Goal: Task Accomplishment & Management: Manage account settings

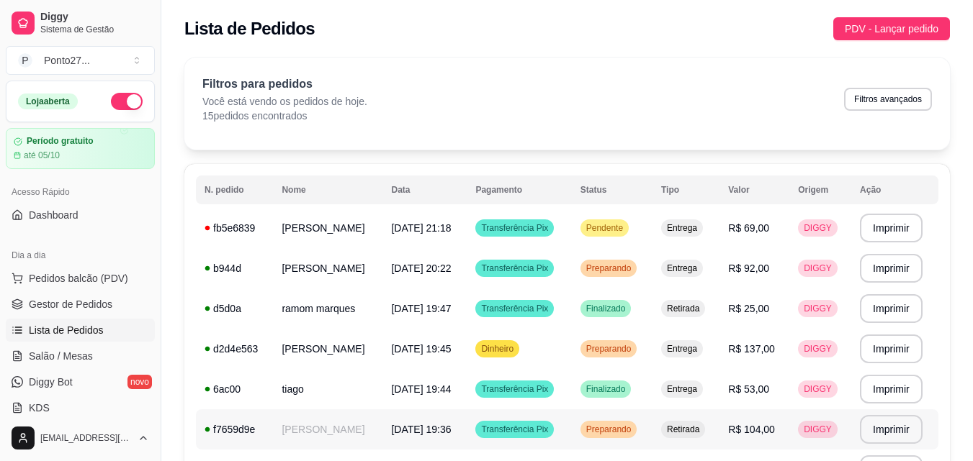
click at [634, 435] on span "Preparando" at bounding box center [608, 430] width 51 height 12
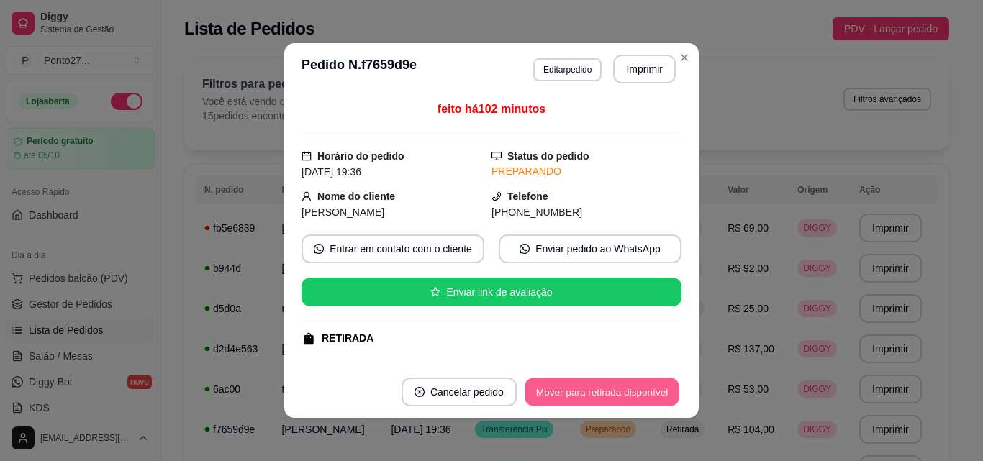
click at [641, 394] on button "Mover para retirada disponível" at bounding box center [602, 393] width 154 height 28
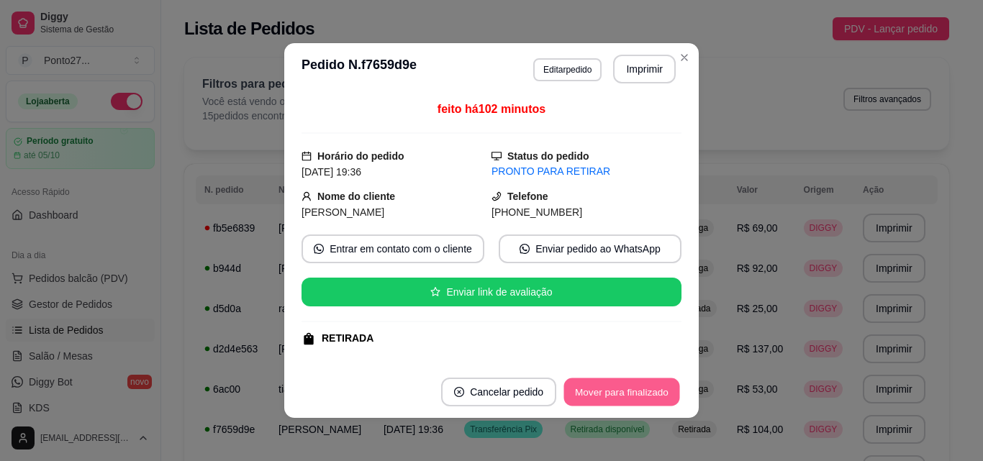
click at [641, 394] on button "Mover para finalizado" at bounding box center [622, 393] width 116 height 28
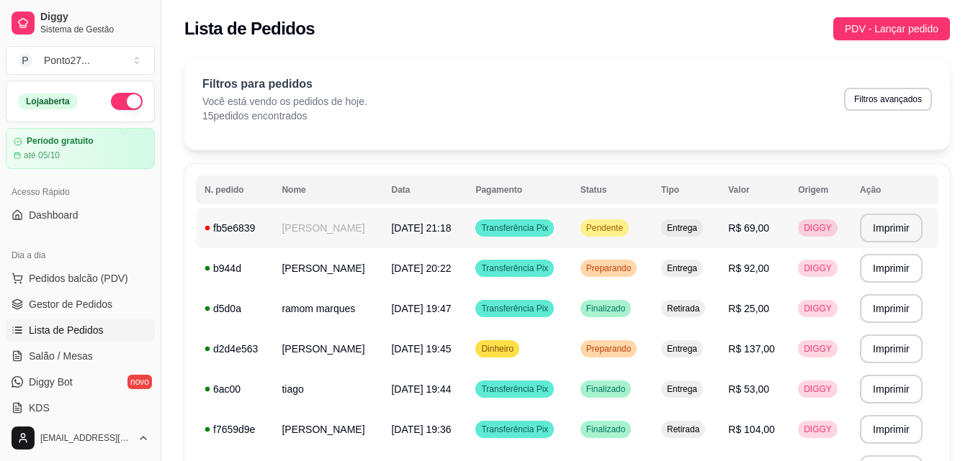
click at [626, 223] on span "Pendente" at bounding box center [604, 228] width 42 height 12
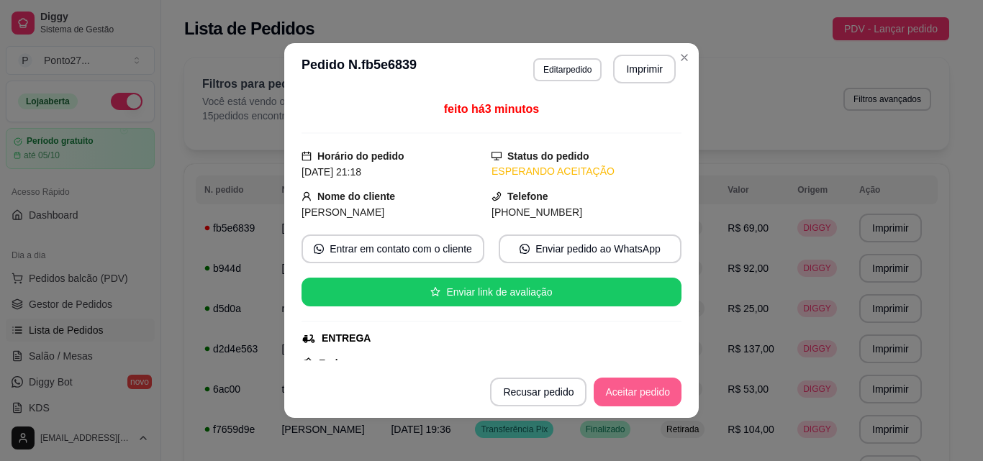
click at [633, 382] on button "Aceitar pedido" at bounding box center [638, 392] width 88 height 29
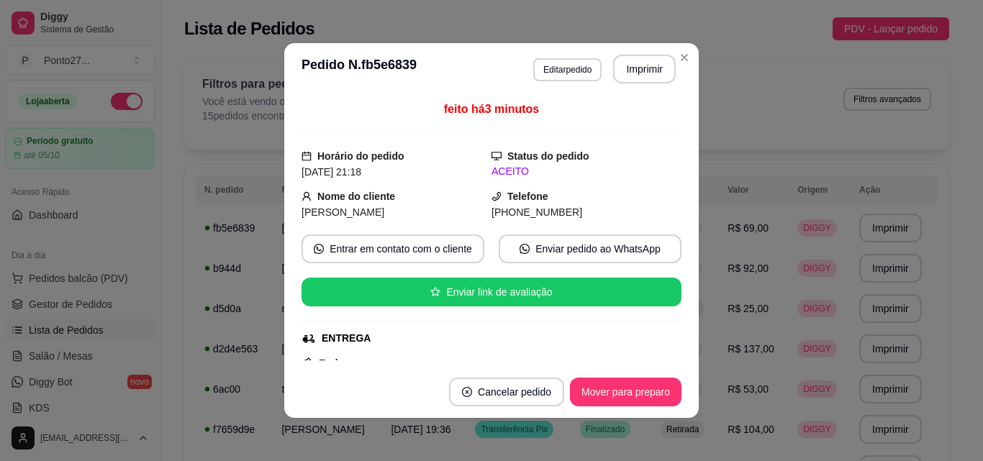
click at [677, 356] on div "feito há 3 minutos Horário do pedido [DATE] 21:18 Status do pedido ACEITO Nome …" at bounding box center [491, 230] width 415 height 271
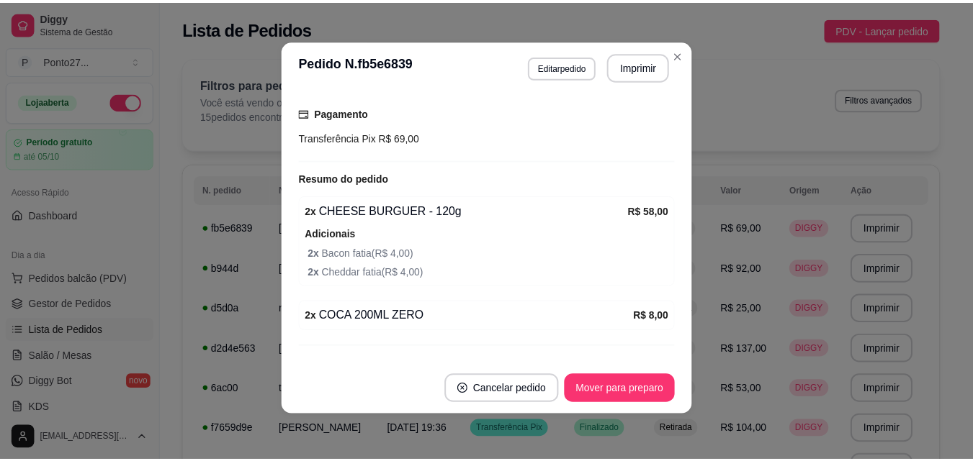
scroll to position [405, 0]
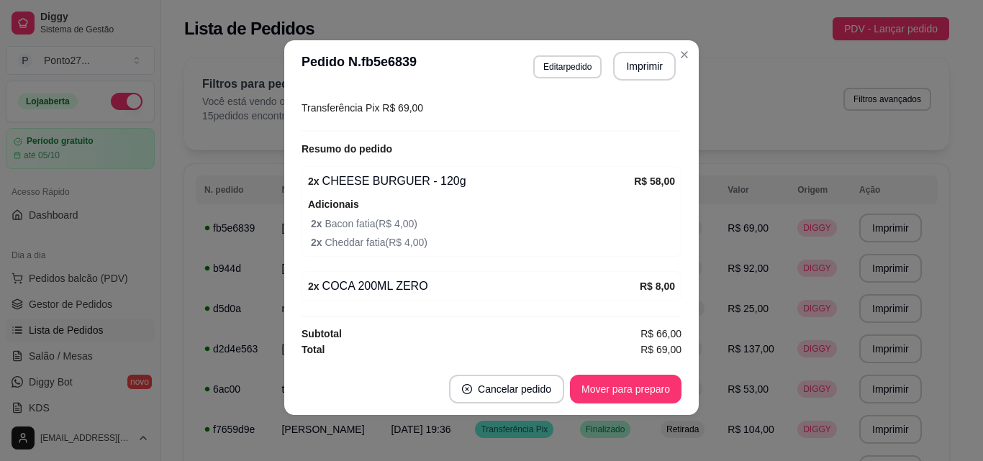
click at [682, 60] on div "Filtros para pedidos Você está vendo os pedidos de hoje. 15 pedidos encontrados…" at bounding box center [566, 104] width 765 height 92
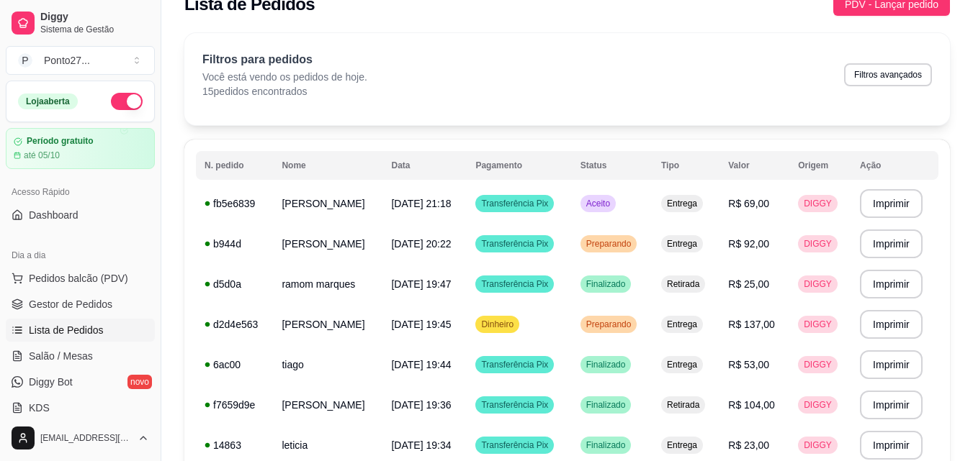
scroll to position [92, 0]
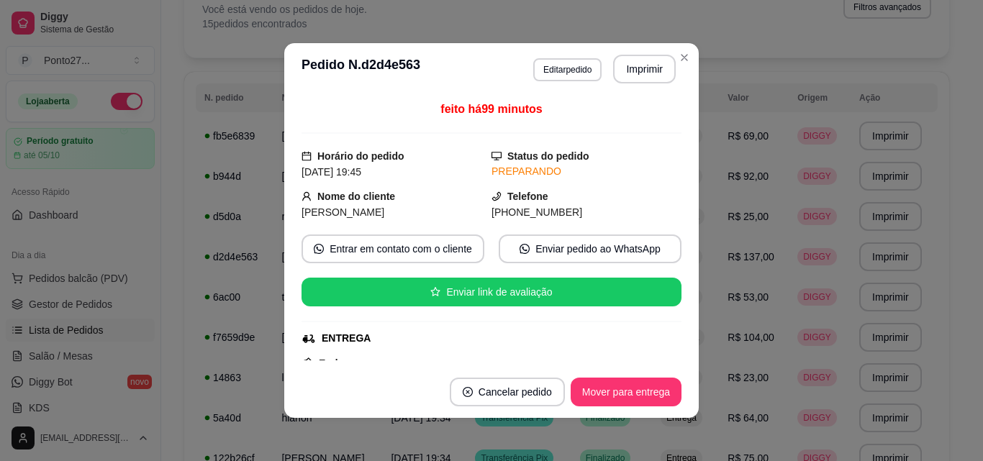
click at [626, 395] on button "Mover para entrega" at bounding box center [626, 392] width 111 height 29
click at [683, 64] on div "**********" at bounding box center [566, 365] width 765 height 801
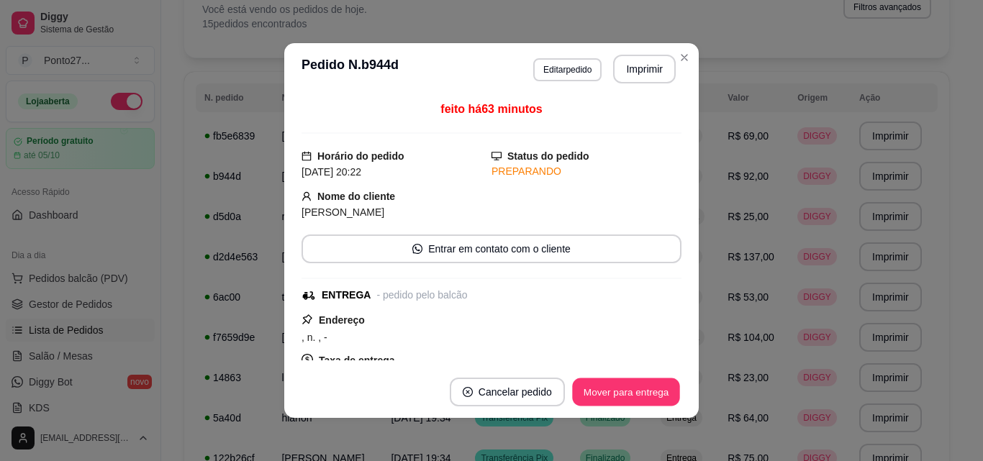
click at [626, 382] on button "Mover para entrega" at bounding box center [626, 393] width 108 height 28
click at [682, 60] on div "**********" at bounding box center [566, 365] width 765 height 801
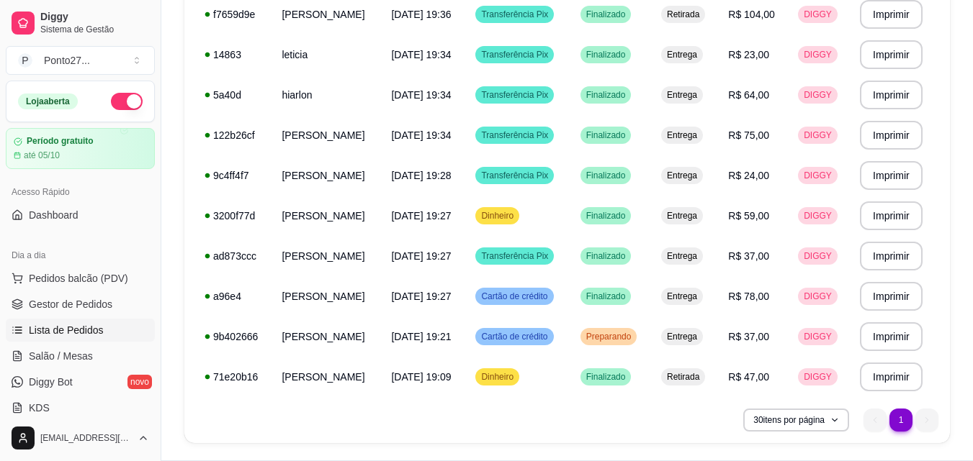
scroll to position [416, 0]
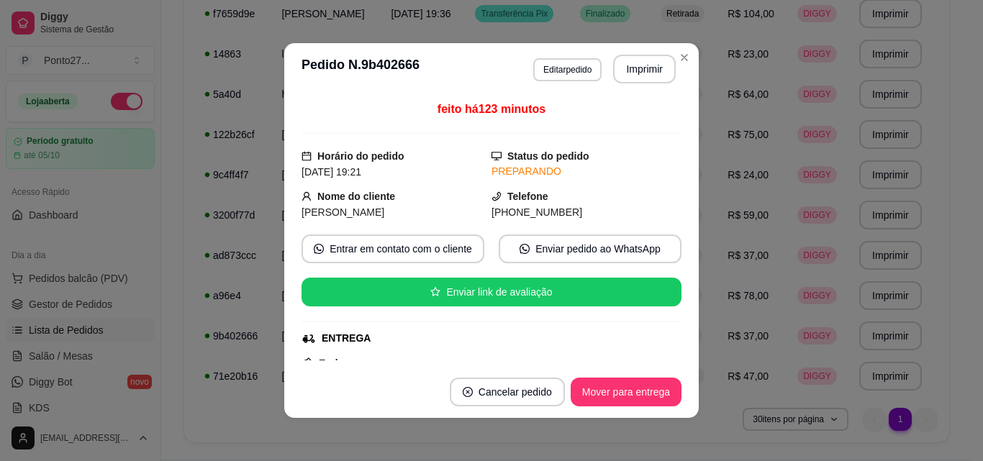
click at [640, 398] on button "Mover para entrega" at bounding box center [626, 392] width 111 height 29
click at [649, 392] on button "Mover para finalizado" at bounding box center [621, 392] width 119 height 29
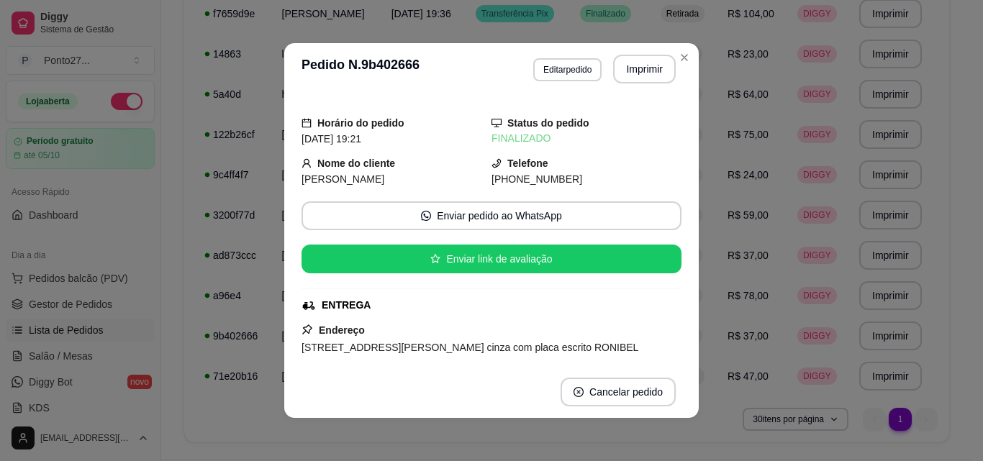
click at [677, 63] on td "Entrega" at bounding box center [685, 54] width 67 height 40
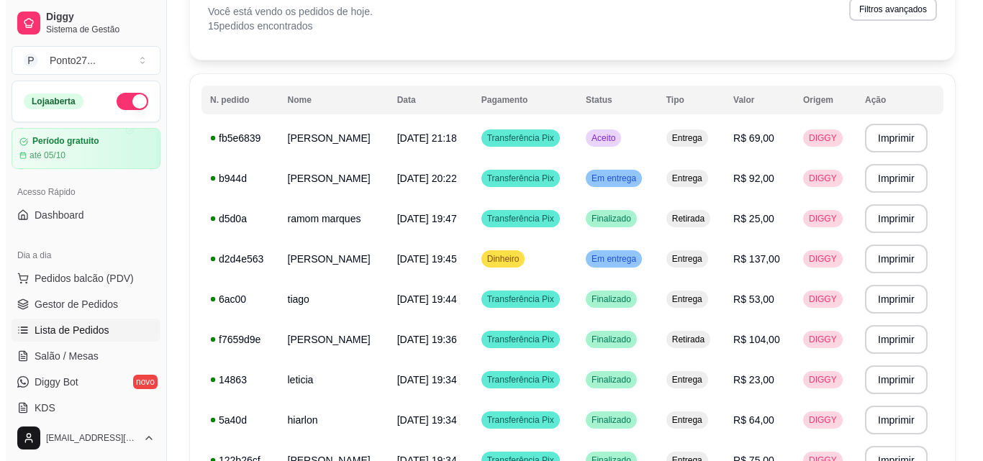
scroll to position [86, 0]
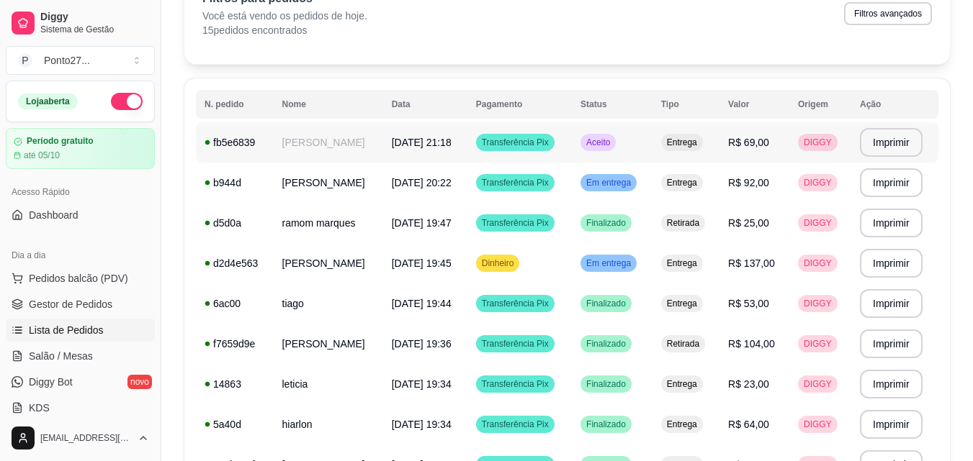
click at [430, 137] on span "[DATE] 21:18" at bounding box center [422, 143] width 60 height 12
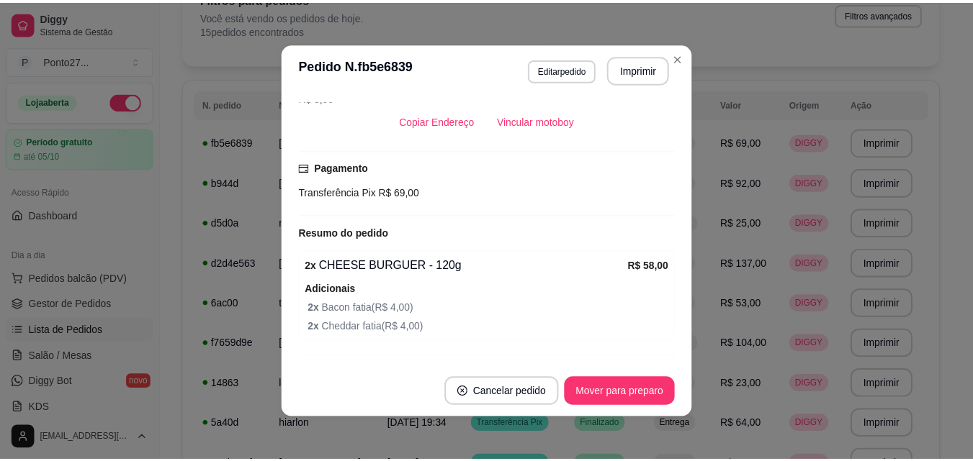
scroll to position [405, 0]
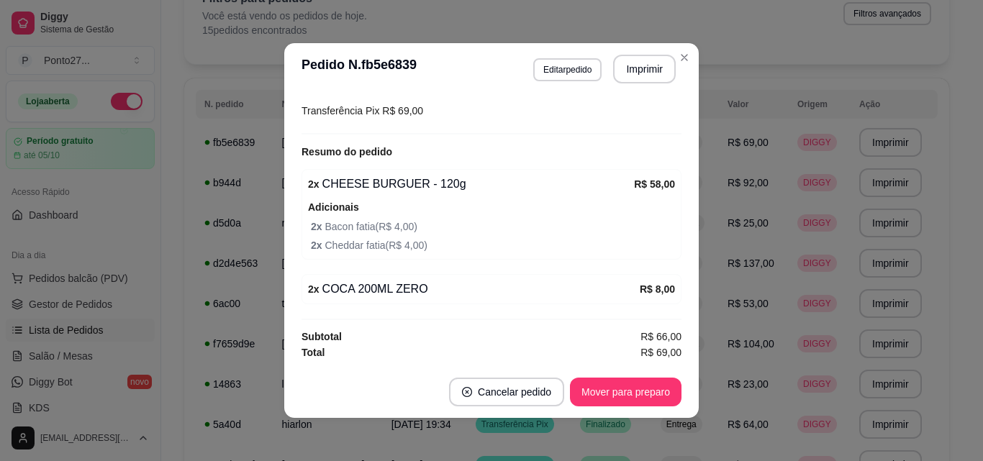
click at [683, 65] on div "**********" at bounding box center [566, 372] width 765 height 801
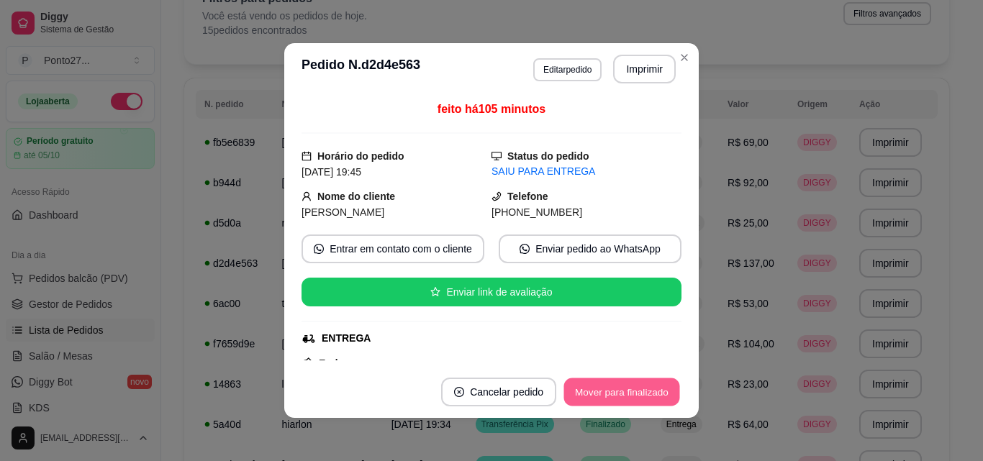
click at [600, 396] on button "Mover para finalizado" at bounding box center [622, 393] width 116 height 28
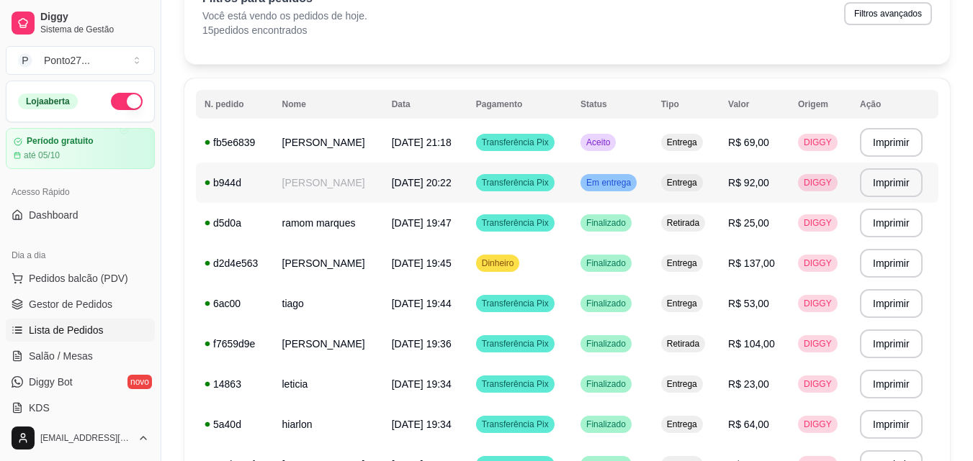
click at [629, 186] on span "Em entrega" at bounding box center [608, 183] width 50 height 12
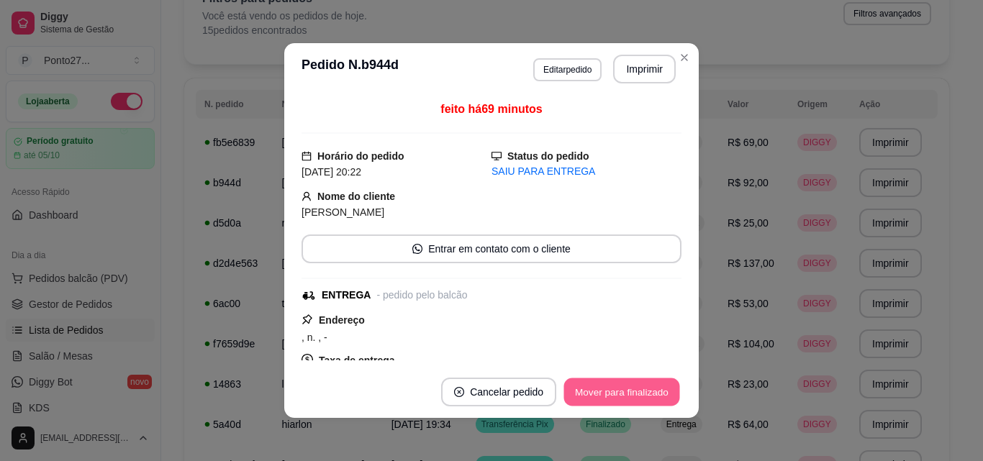
click at [612, 405] on button "Mover para finalizado" at bounding box center [622, 393] width 116 height 28
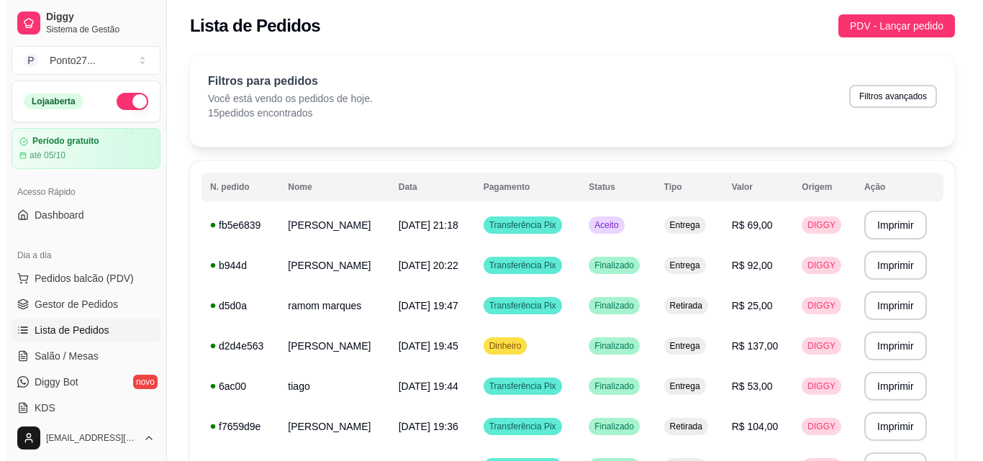
scroll to position [0, 0]
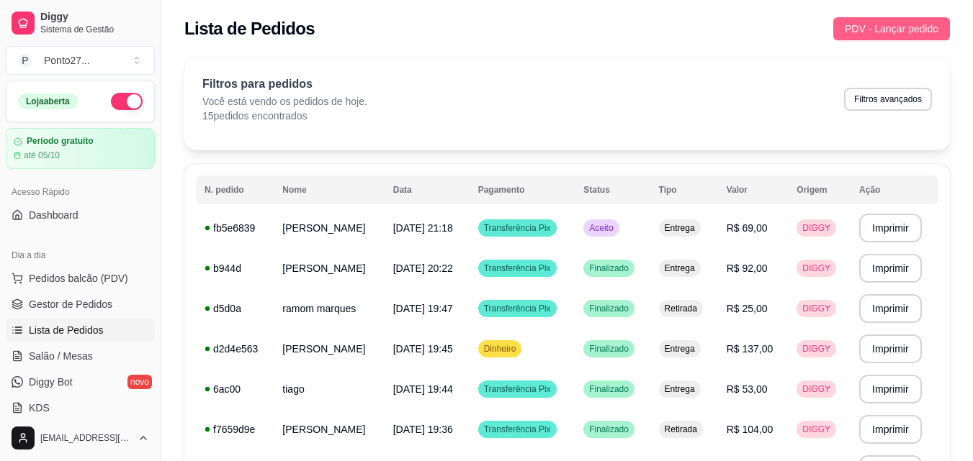
click at [897, 31] on span "PDV - Lançar pedido" at bounding box center [891, 29] width 94 height 16
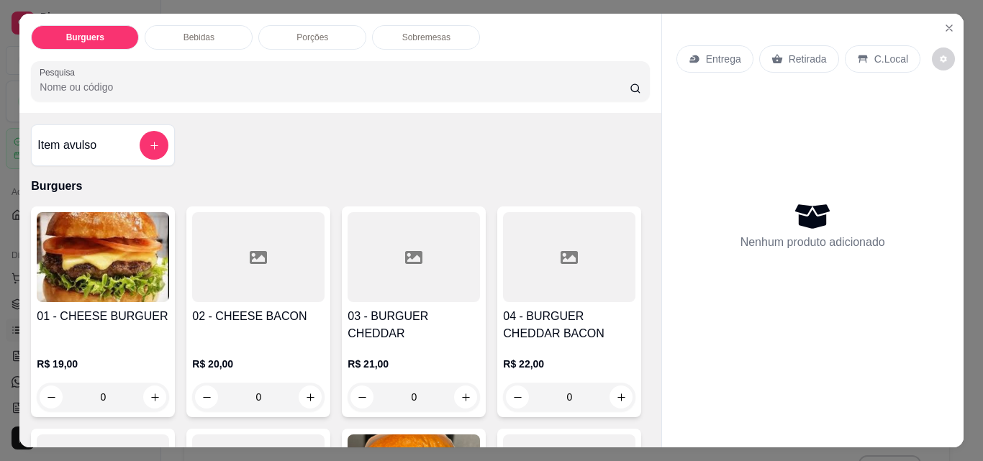
click at [695, 53] on icon at bounding box center [695, 59] width 12 height 12
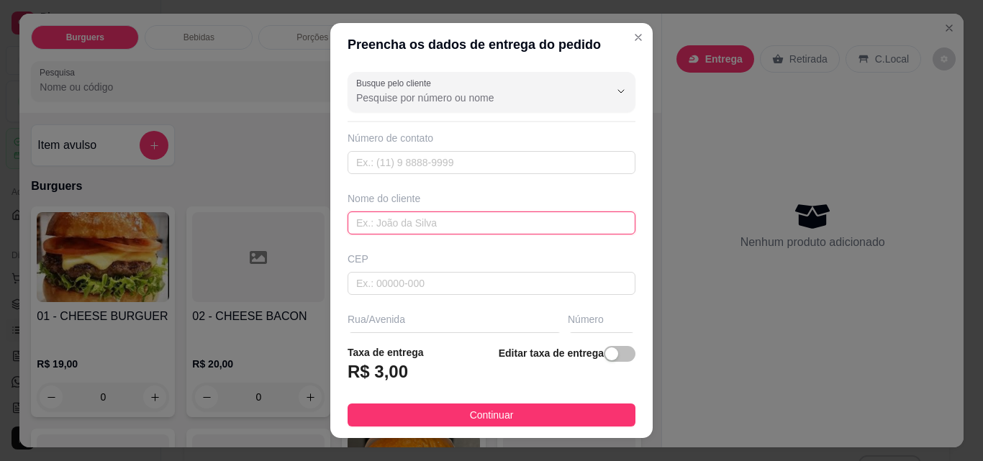
click at [474, 225] on input "text" at bounding box center [492, 223] width 288 height 23
type input "[PERSON_NAME]"
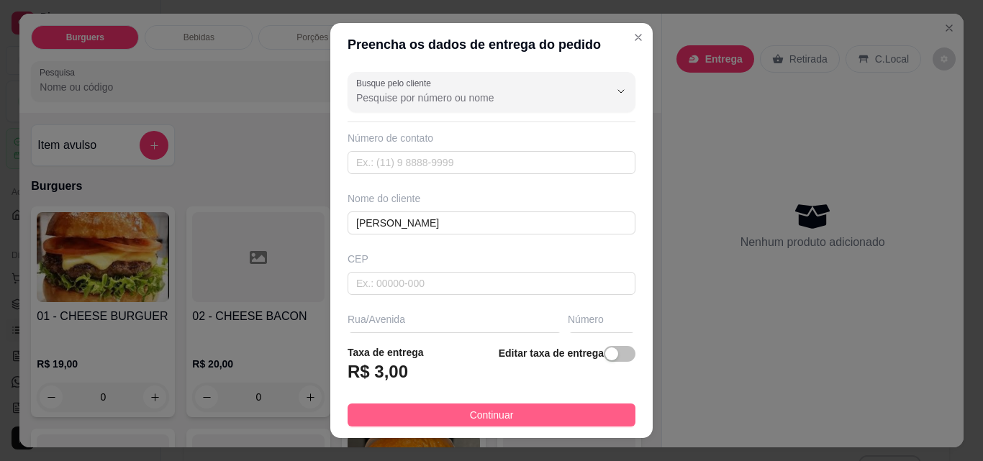
click at [480, 412] on span "Continuar" at bounding box center [492, 415] width 44 height 16
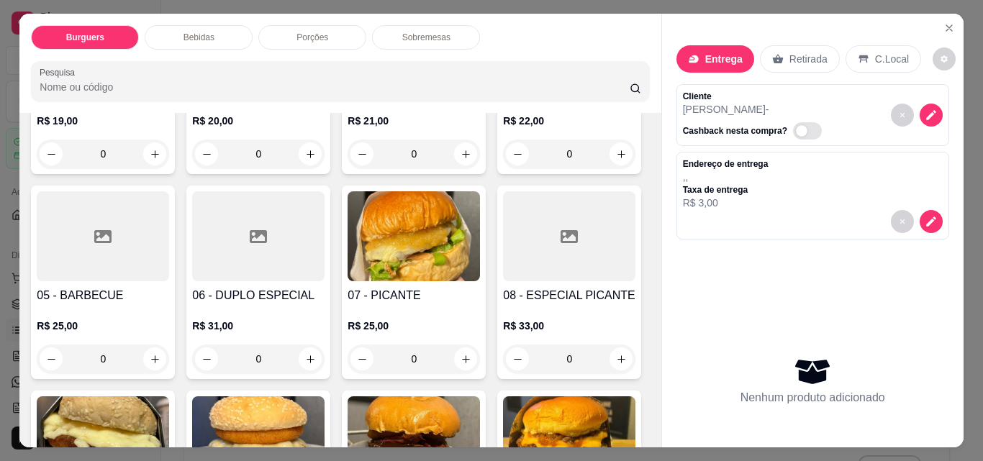
scroll to position [257, 0]
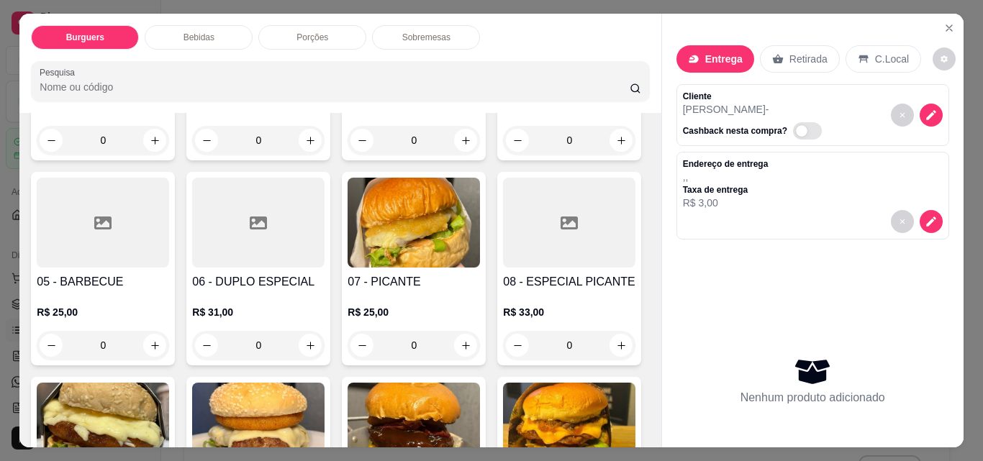
click at [325, 342] on div "0" at bounding box center [258, 345] width 132 height 29
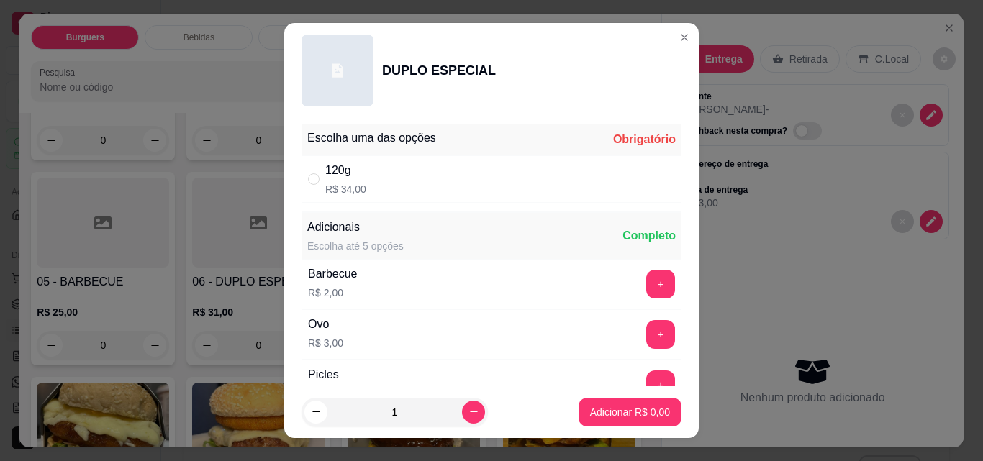
click at [455, 173] on div "120g R$ 34,00" at bounding box center [492, 179] width 380 height 48
radio input "true"
click at [608, 412] on p "Adicionar R$ 34,00" at bounding box center [628, 412] width 86 height 14
type input "1"
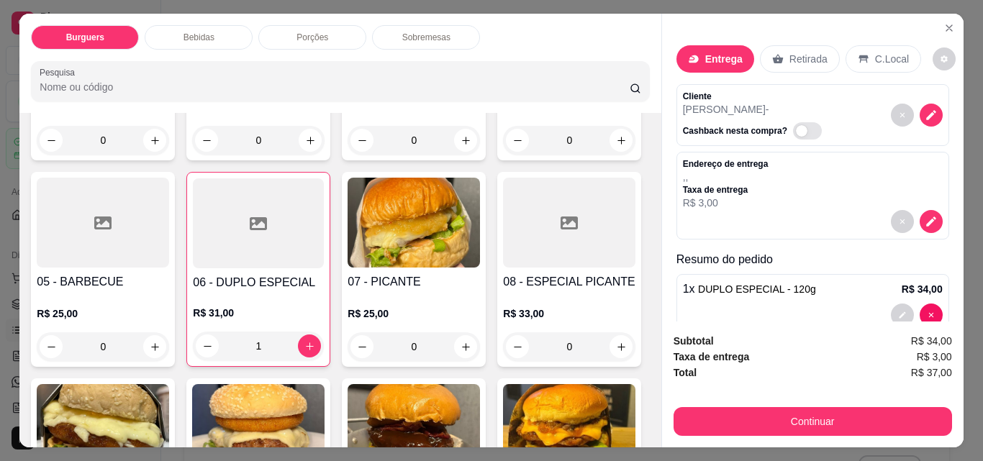
click at [216, 34] on div "Bebidas" at bounding box center [199, 37] width 108 height 24
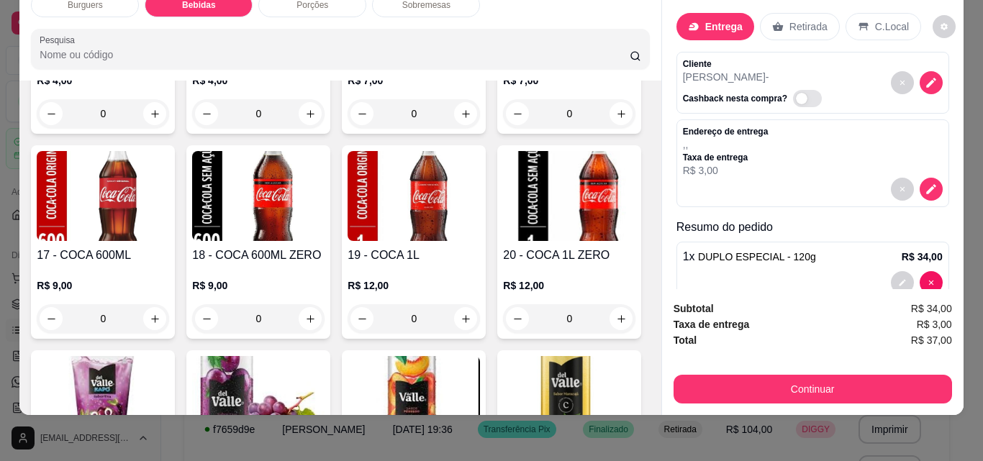
click at [461, 119] on icon "increase-product-quantity" at bounding box center [466, 114] width 11 height 11
type input "1"
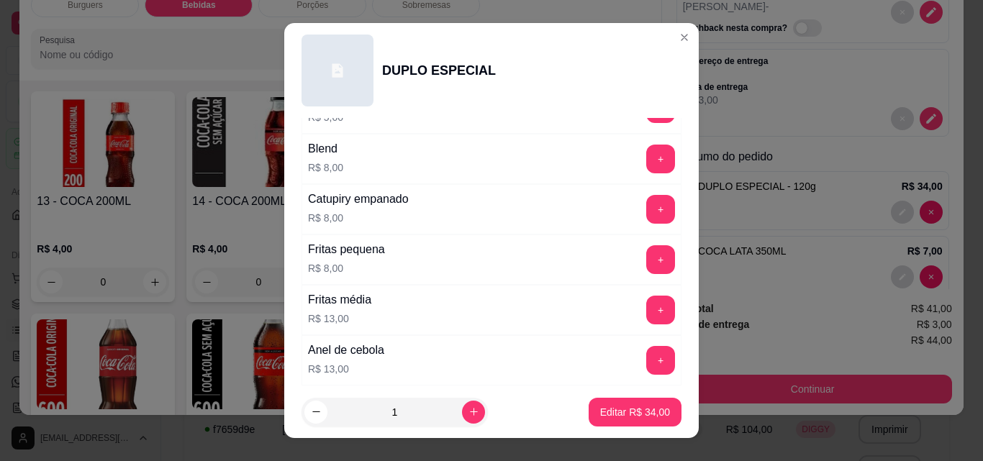
scroll to position [613, 0]
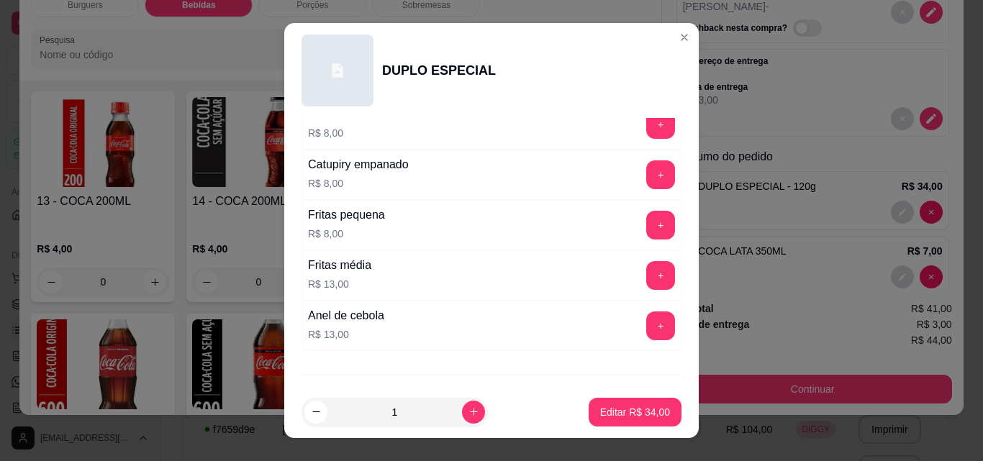
click at [647, 280] on button "+" at bounding box center [660, 275] width 29 height 29
click at [617, 416] on p "Editar R$ 47,00" at bounding box center [635, 412] width 68 height 14
type input "0"
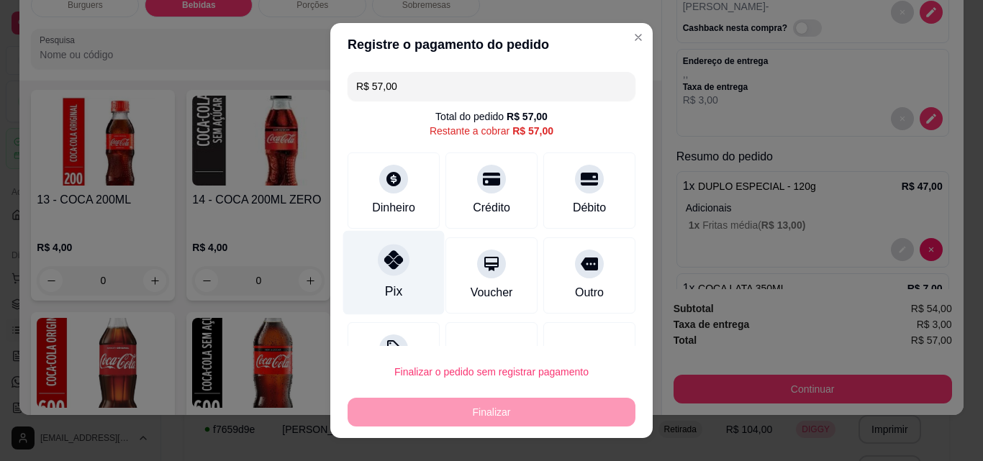
click at [402, 277] on div "Pix" at bounding box center [393, 273] width 101 height 84
type input "R$ 0,00"
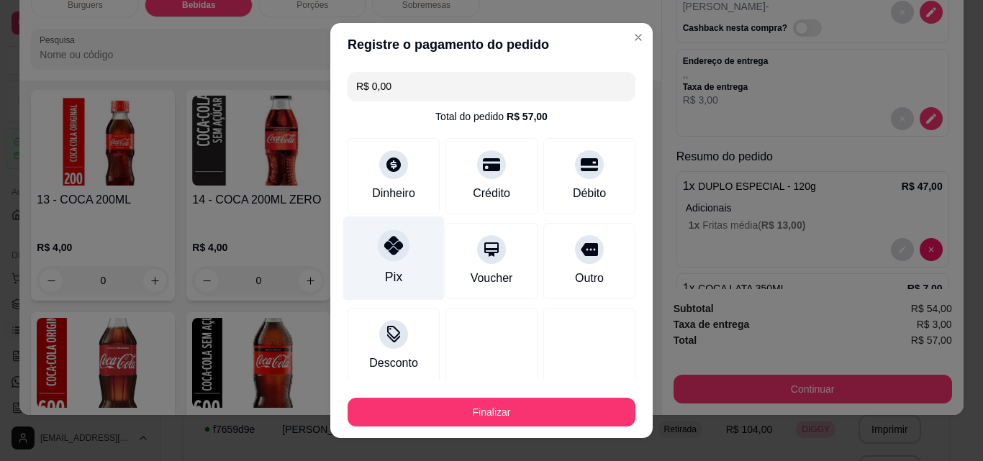
click at [499, 422] on button "Finalizar" at bounding box center [492, 412] width 288 height 29
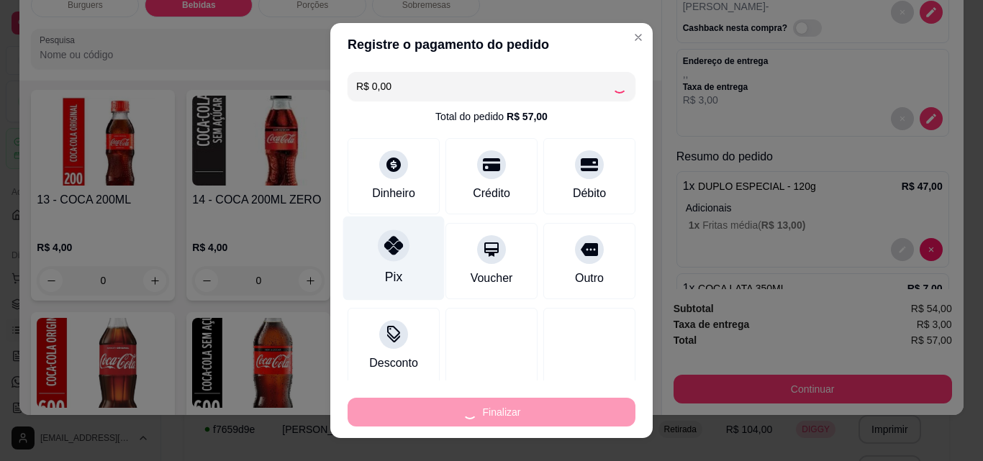
type input "0"
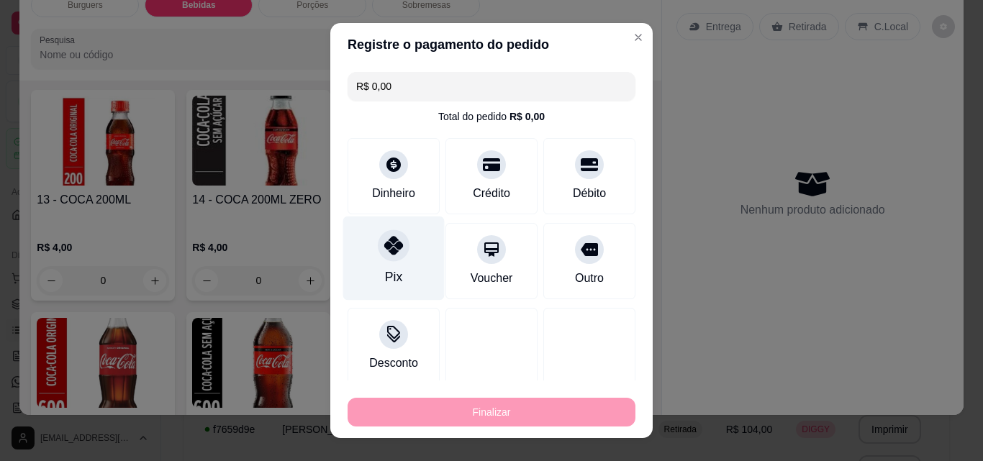
type input "-R$ 57,00"
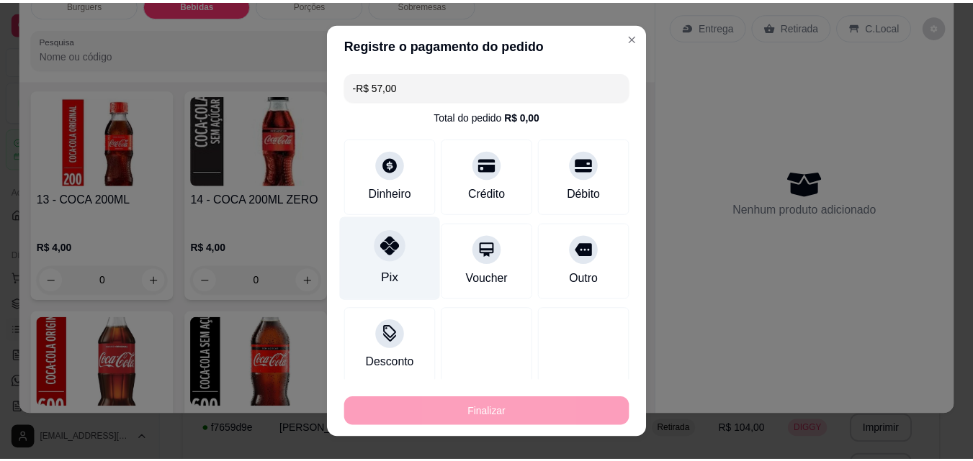
scroll to position [0, 0]
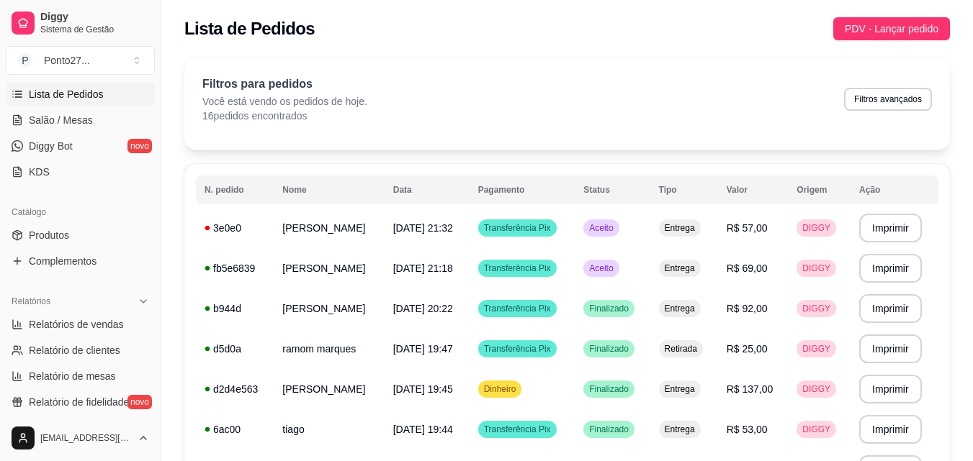
scroll to position [234, 0]
click at [63, 361] on link "Relatório de clientes" at bounding box center [80, 352] width 149 height 23
select select "30"
select select "HIGHEST_TOTAL_SPENT_WITH_ORDERS"
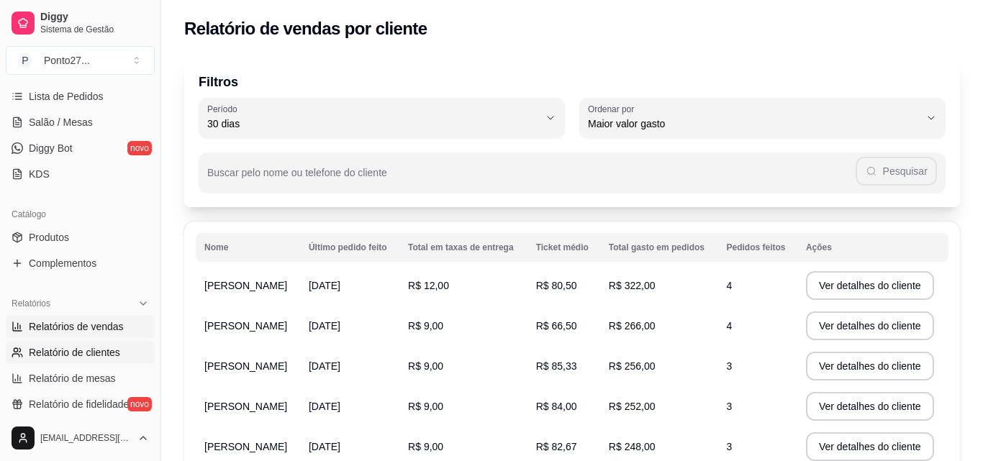
click at [86, 332] on span "Relatórios de vendas" at bounding box center [76, 327] width 95 height 14
select select "ALL"
select select "0"
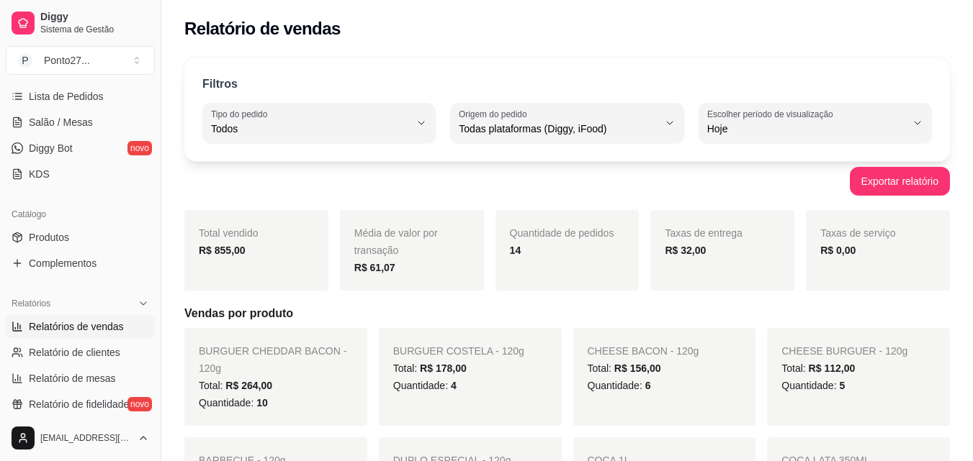
click at [915, 122] on icon "button" at bounding box center [917, 123] width 12 height 12
click at [749, 194] on span "Ontem" at bounding box center [807, 187] width 188 height 14
type input "1"
select select "1"
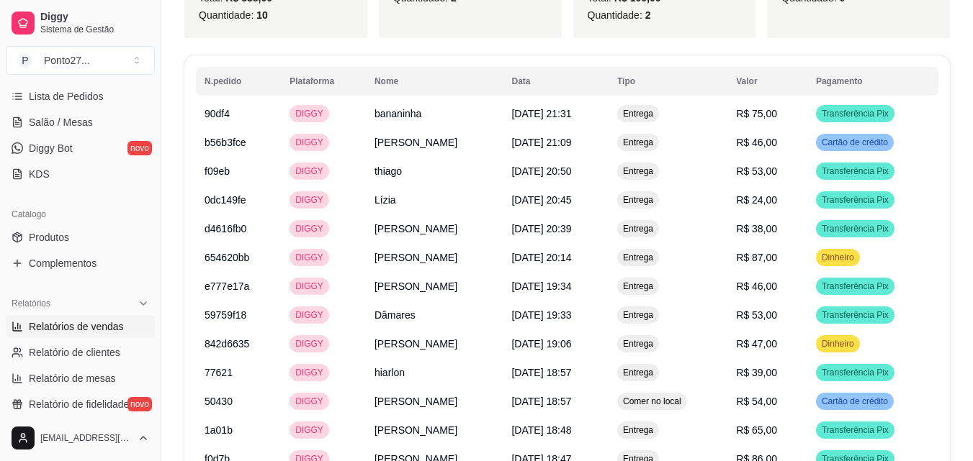
scroll to position [704, 0]
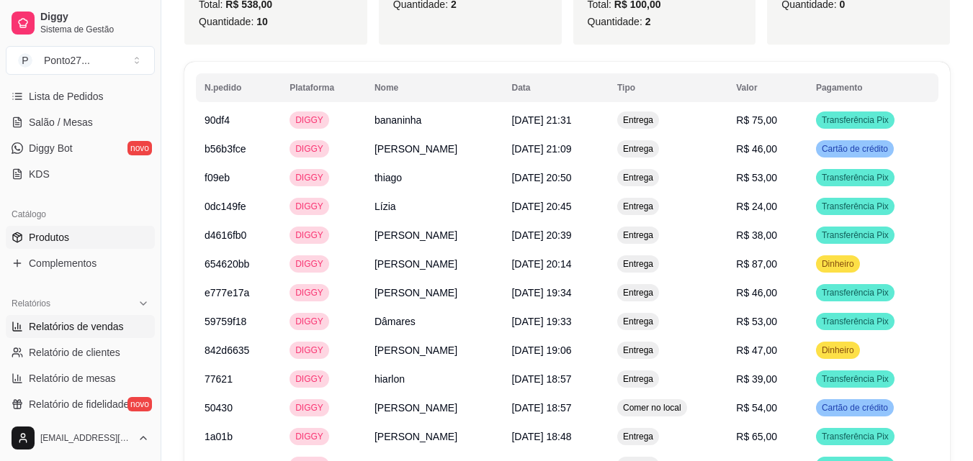
click at [68, 238] on span "Produtos" at bounding box center [49, 237] width 40 height 14
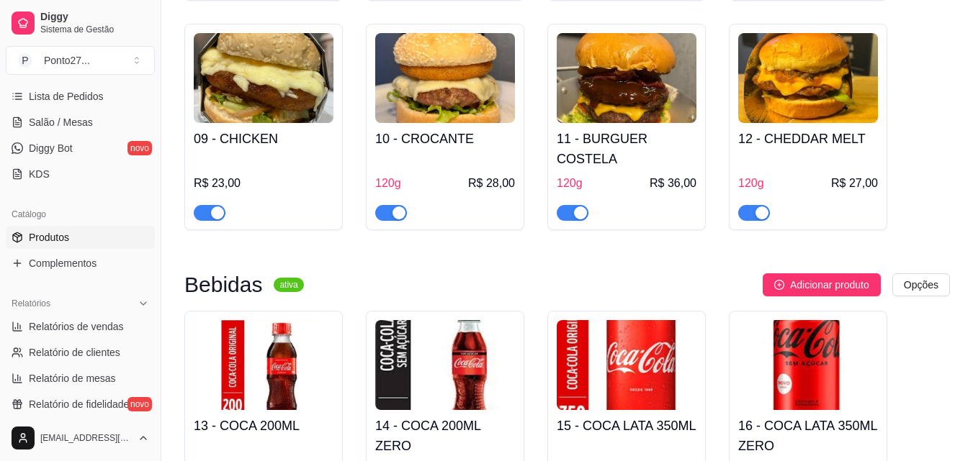
scroll to position [629, 0]
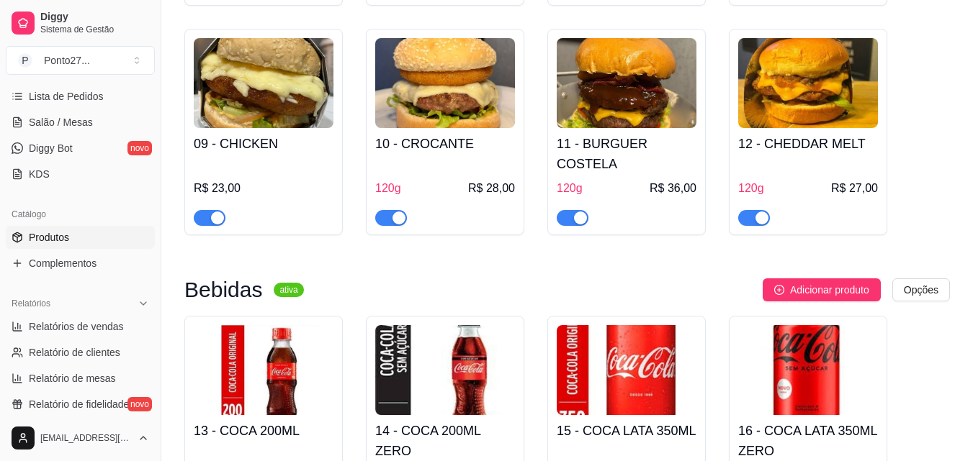
click at [564, 210] on span "button" at bounding box center [572, 218] width 32 height 16
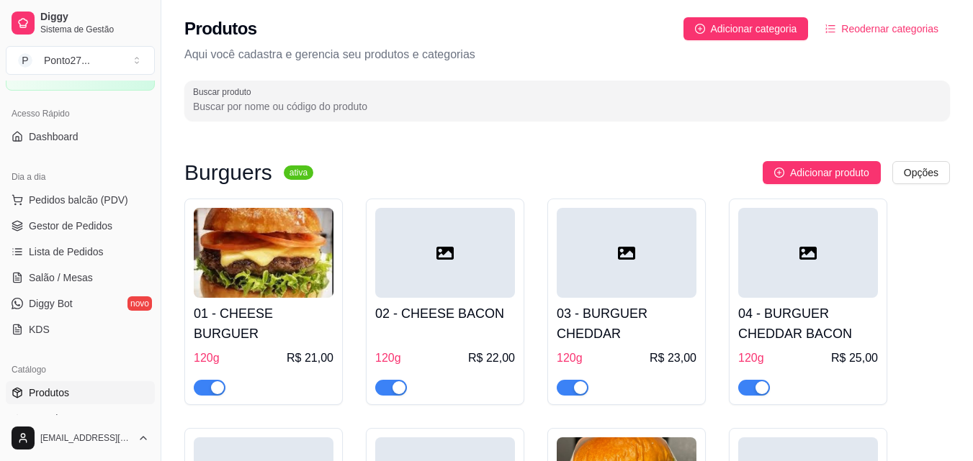
scroll to position [75, 0]
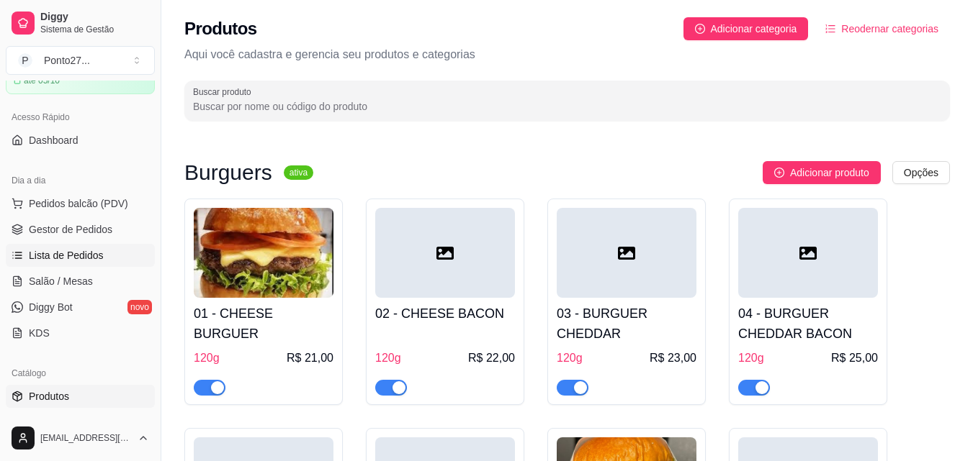
click at [78, 260] on span "Lista de Pedidos" at bounding box center [66, 255] width 75 height 14
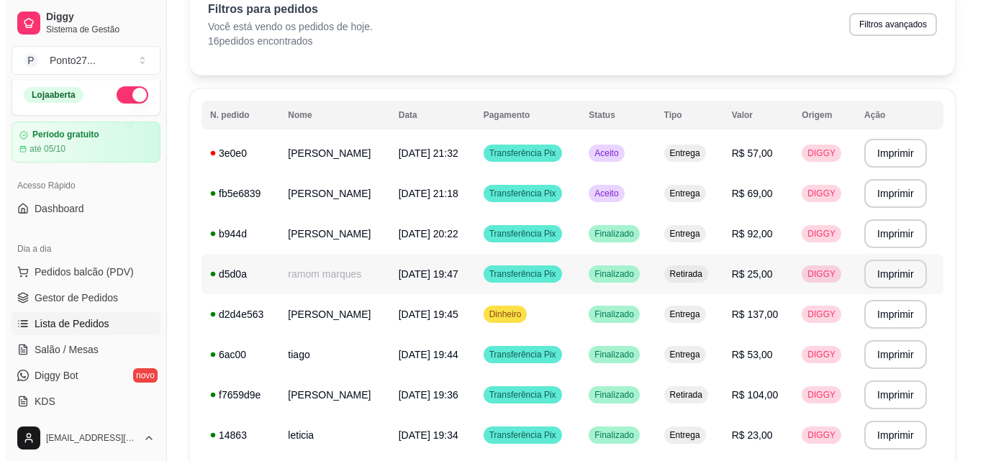
scroll to position [71, 0]
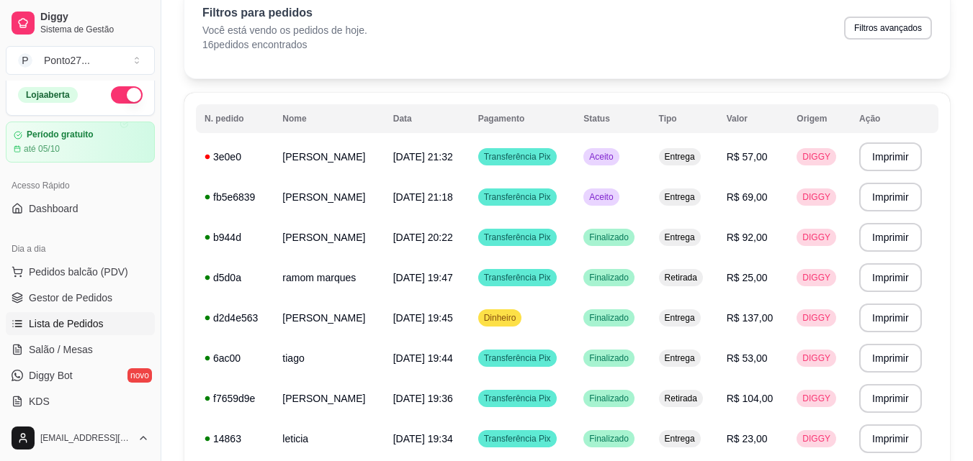
click at [111, 91] on button "button" at bounding box center [127, 94] width 32 height 17
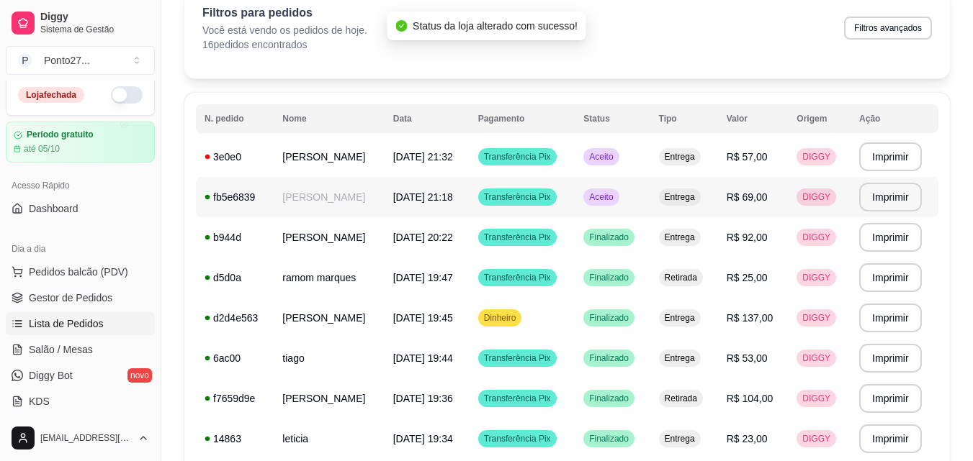
click at [615, 194] on span "Aceito" at bounding box center [601, 197] width 30 height 12
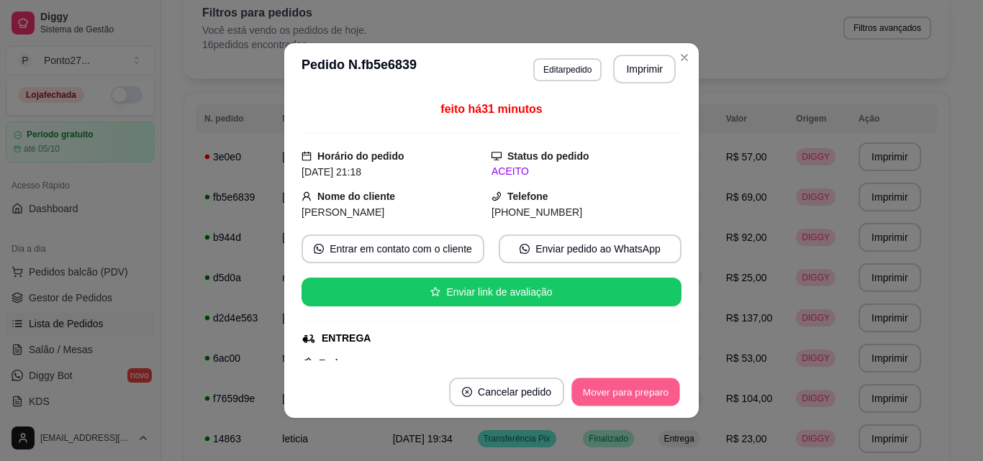
click at [636, 390] on button "Mover para preparo" at bounding box center [626, 393] width 108 height 28
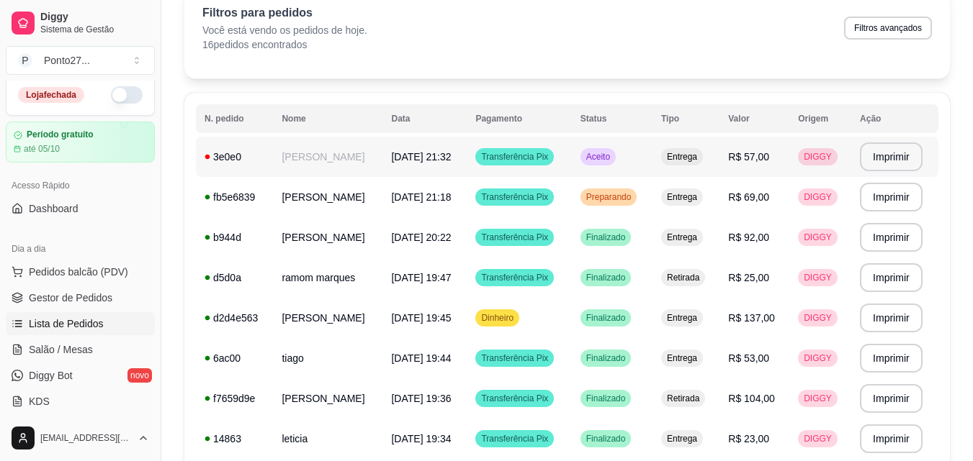
click at [554, 163] on div "Transferência Pix" at bounding box center [514, 156] width 78 height 17
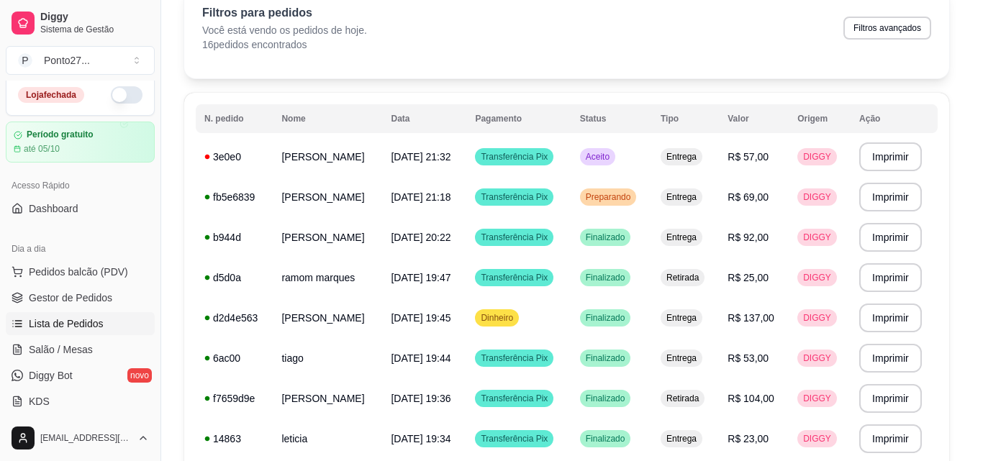
click at [566, 163] on div "Status do pedido ACEITO" at bounding box center [587, 164] width 190 height 32
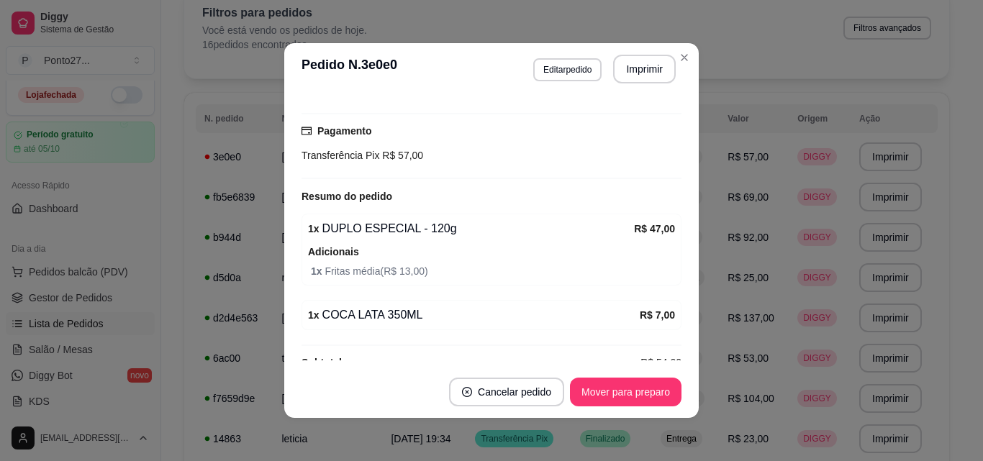
scroll to position [343, 0]
